Goal: Information Seeking & Learning: Find specific page/section

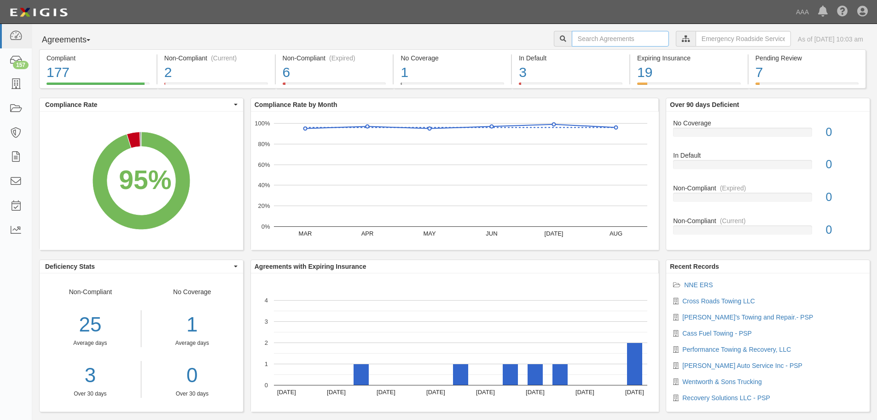
paste input "Adams Towing"
type input "Adams Towing"
click at [554, 35] on div at bounding box center [563, 39] width 18 height 16
click at [560, 39] on icon at bounding box center [563, 39] width 6 height 6
click at [614, 40] on input "Adams Towing" at bounding box center [620, 39] width 97 height 16
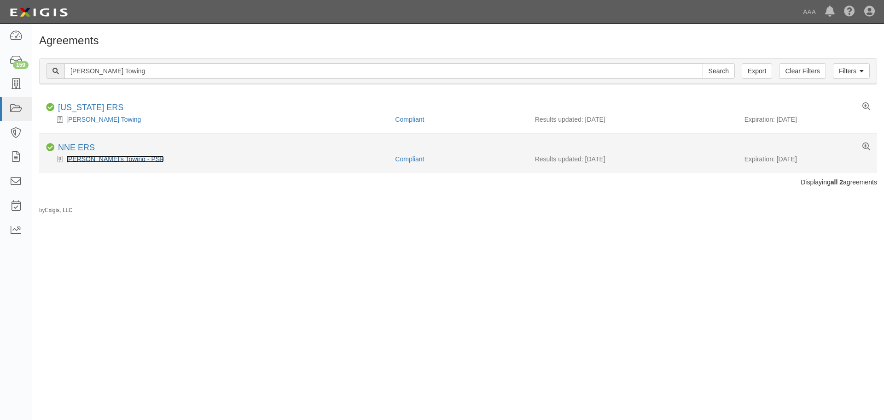
click at [96, 157] on link "Adam's Towing - PSP" at bounding box center [115, 158] width 98 height 7
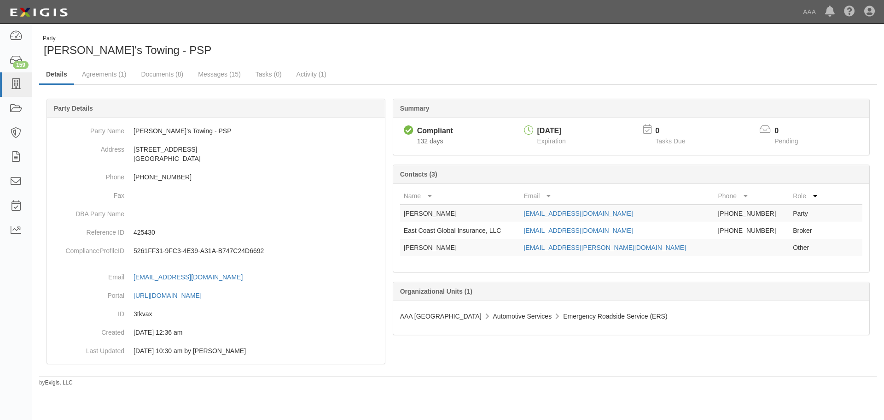
click at [304, 46] on div "Party Adam's Towing - PSP" at bounding box center [245, 46] width 412 height 23
drag, startPoint x: 292, startPoint y: 41, endPoint x: 286, endPoint y: 40, distance: 6.0
click at [291, 41] on div "Party Adam's Towing - PSP" at bounding box center [245, 46] width 412 height 23
click at [141, 71] on link "Documents (8)" at bounding box center [162, 75] width 56 height 20
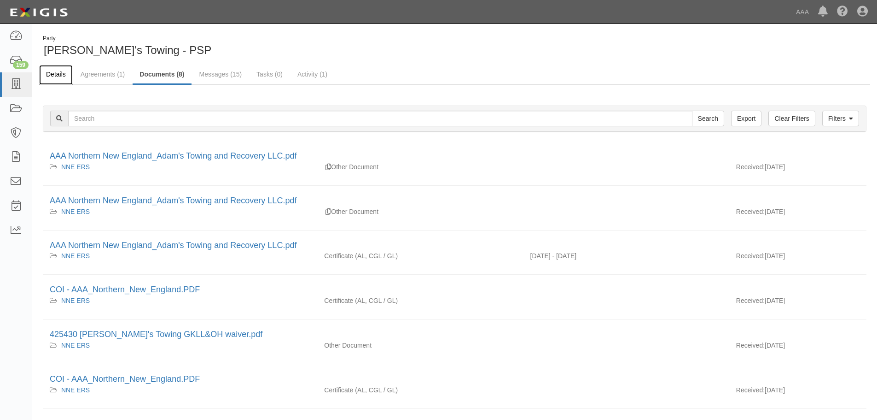
click at [61, 76] on link "Details" at bounding box center [56, 75] width 34 height 20
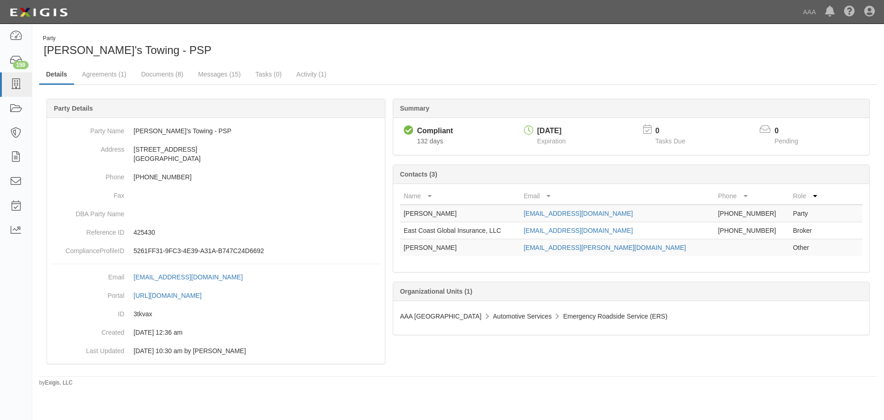
click at [369, 57] on div "Party Adam's Towing - PSP" at bounding box center [245, 46] width 412 height 23
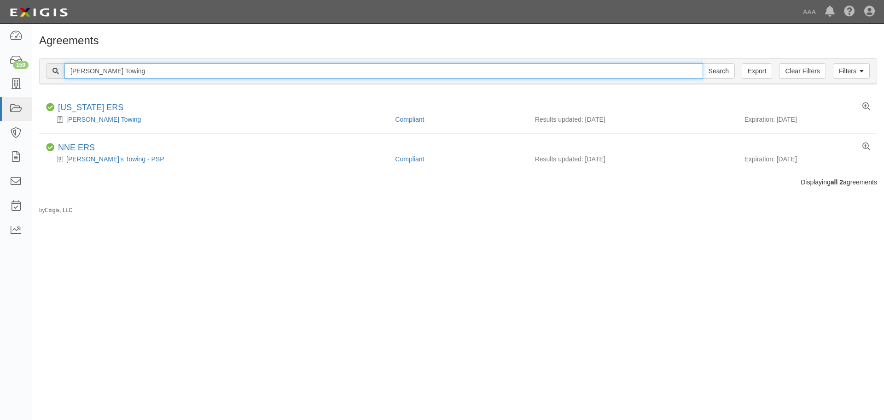
drag, startPoint x: 125, startPoint y: 72, endPoint x: 44, endPoint y: 78, distance: 80.8
click at [44, 78] on div "Filters Clear Filters Export Adams Towing Search Filters" at bounding box center [458, 70] width 837 height 25
type input "russell"
click at [703, 63] on input "Search" at bounding box center [719, 71] width 32 height 16
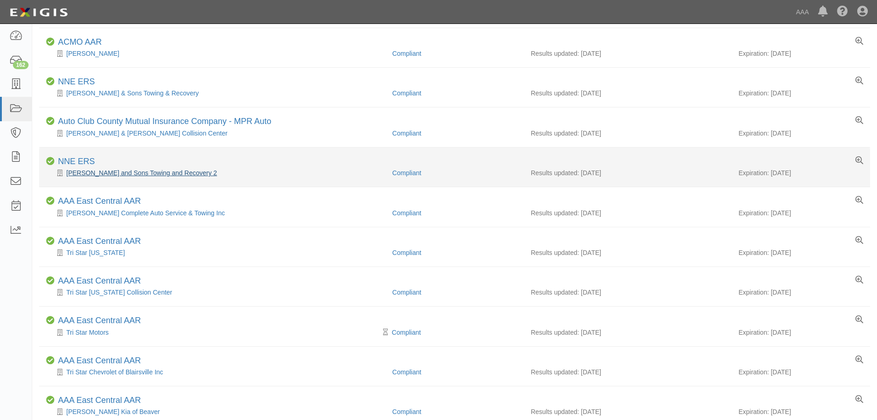
scroll to position [138, 0]
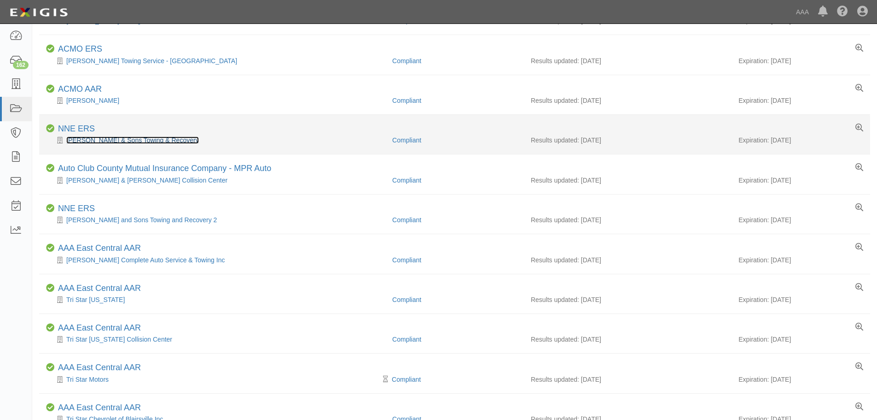
click at [115, 138] on link "[PERSON_NAME] & Sons Towing & Recovery" at bounding box center [132, 139] width 133 height 7
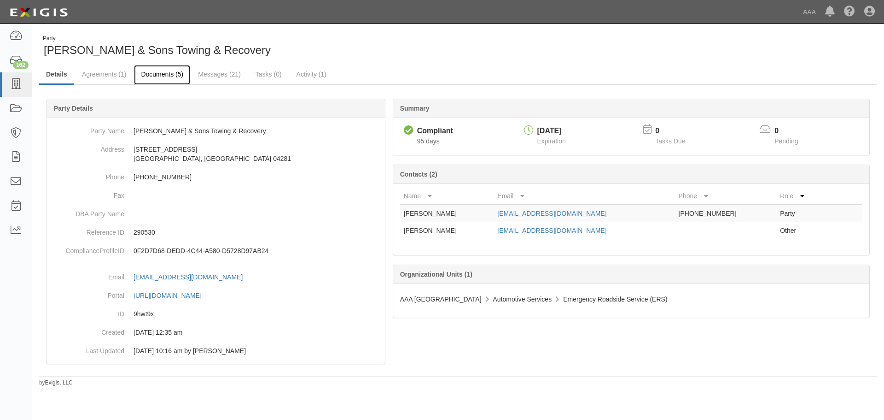
click at [147, 72] on link "Documents (5)" at bounding box center [162, 75] width 56 height 20
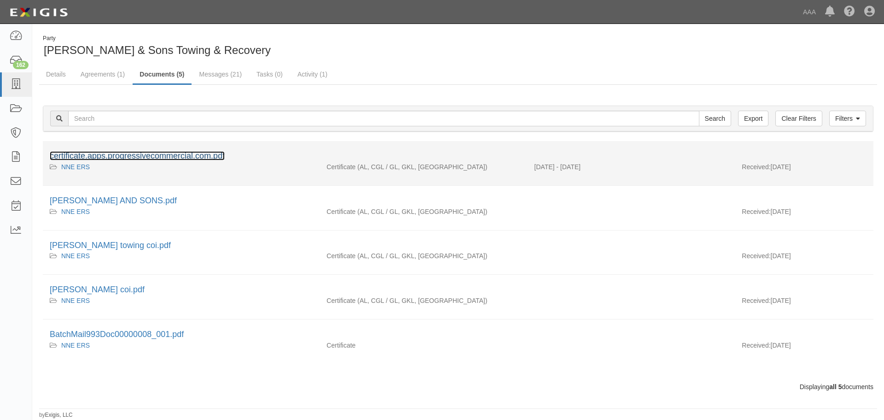
click at [150, 153] on link "certificate.apps.progressivecommercial.com.pdf" at bounding box center [137, 155] width 175 height 9
